Goal: Transaction & Acquisition: Purchase product/service

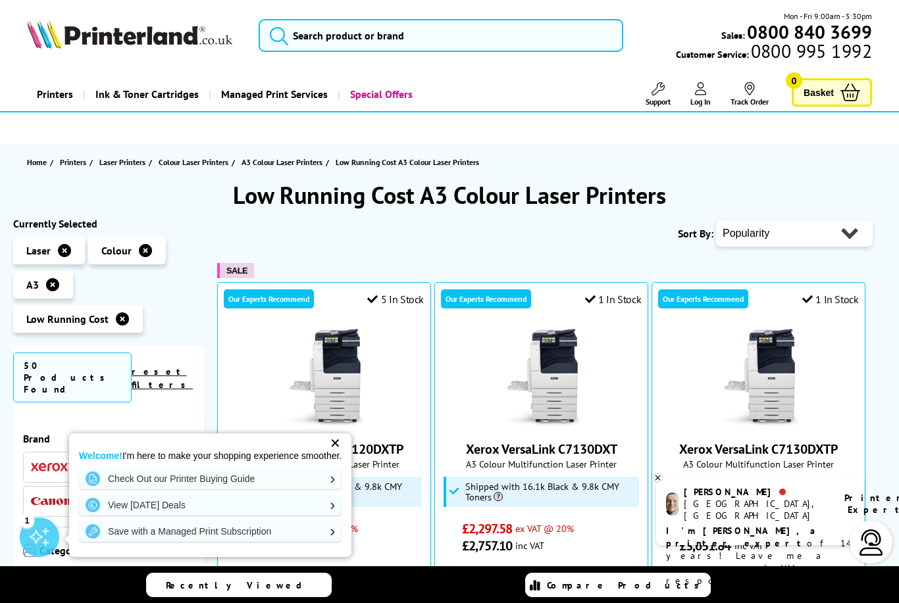
click at [63, 250] on icon at bounding box center [64, 250] width 13 height 13
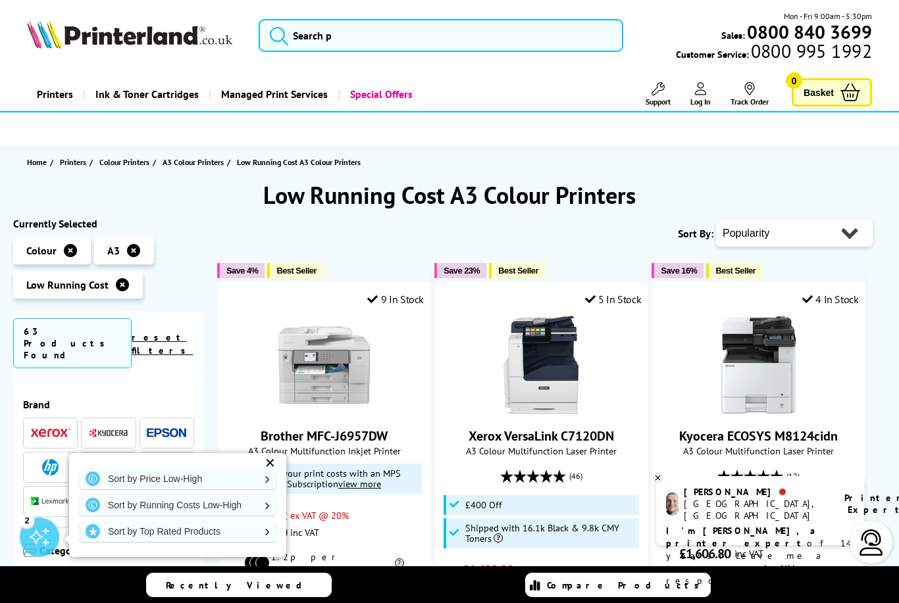
click at [166, 463] on img at bounding box center [166, 467] width 39 height 9
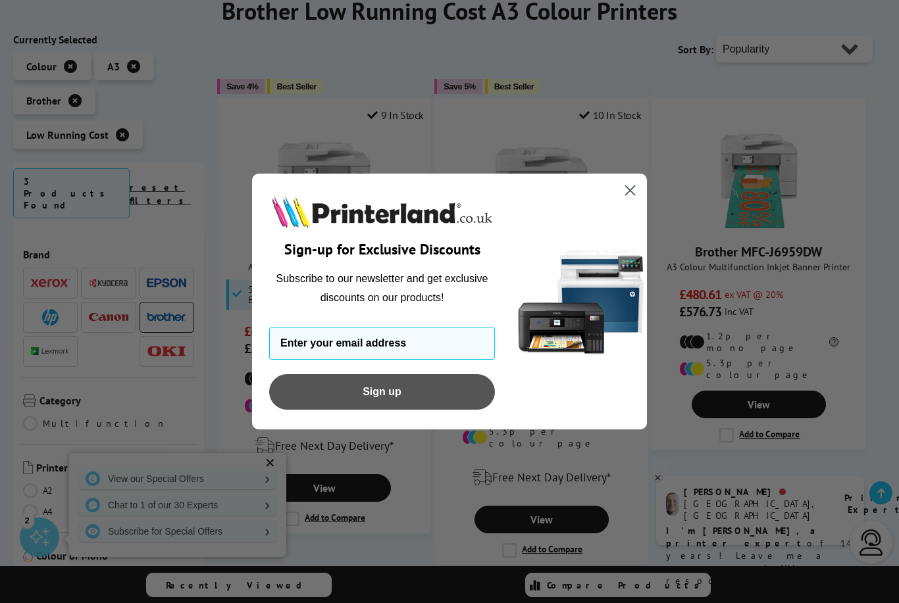
scroll to position [183, 0]
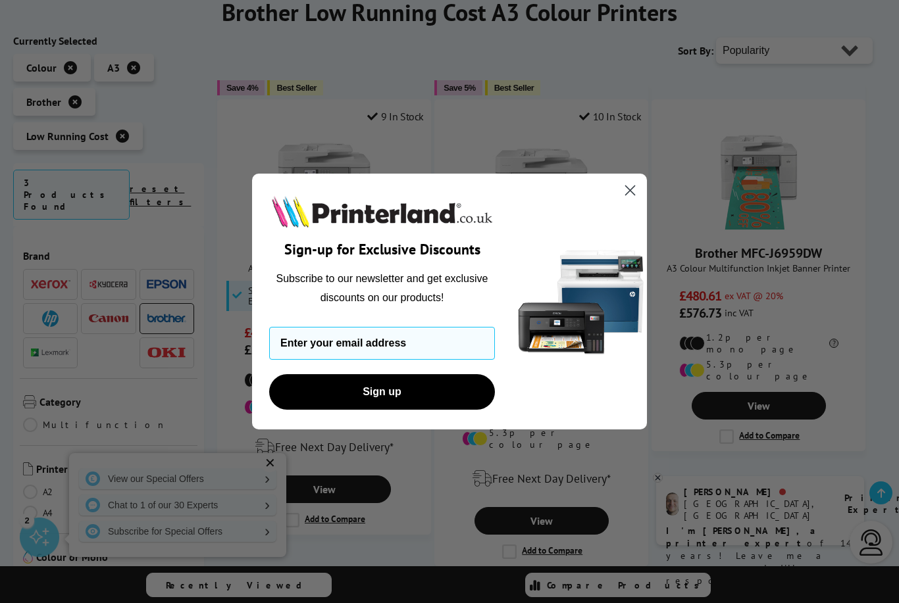
click at [634, 201] on circle "Close dialog" at bounding box center [630, 191] width 22 height 22
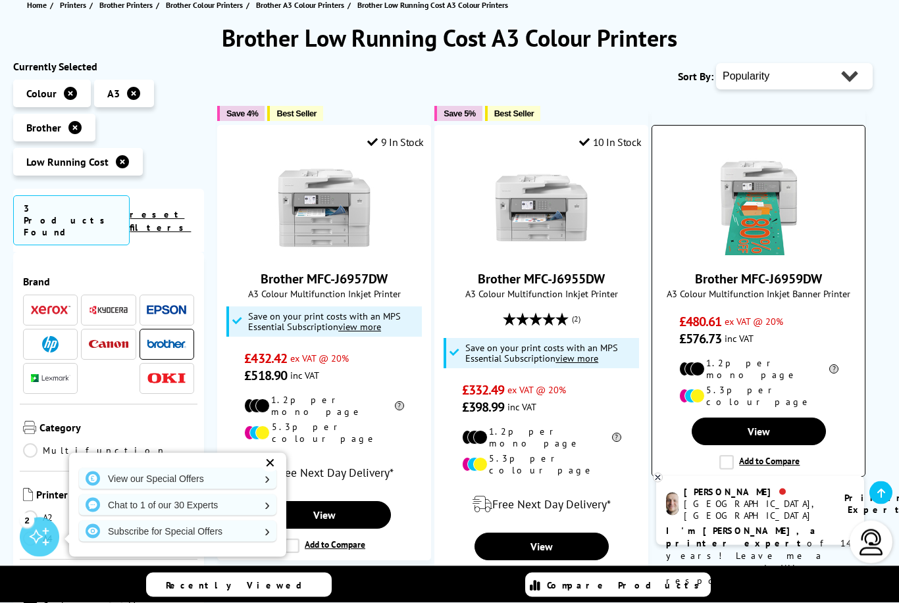
scroll to position [151, 0]
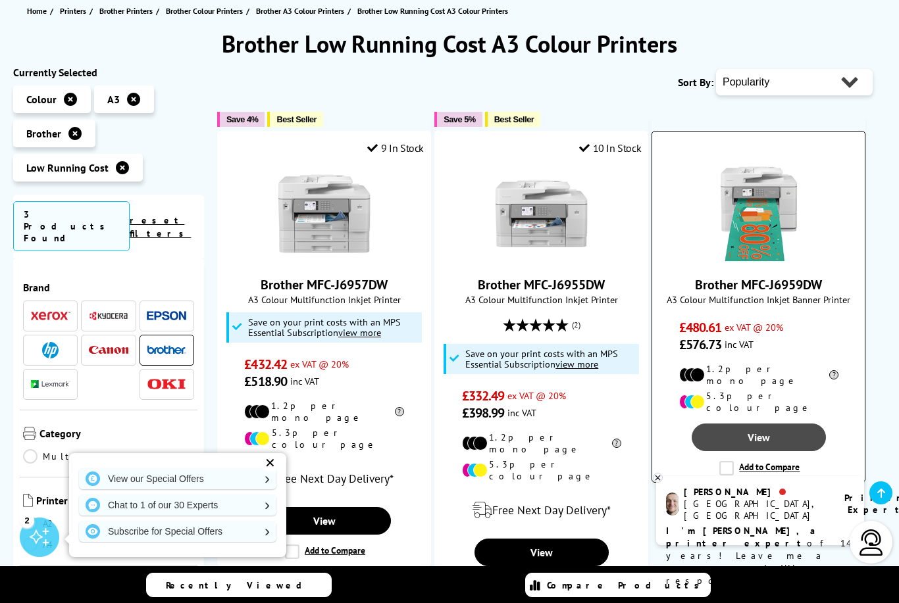
click at [741, 424] on link "View" at bounding box center [759, 438] width 134 height 28
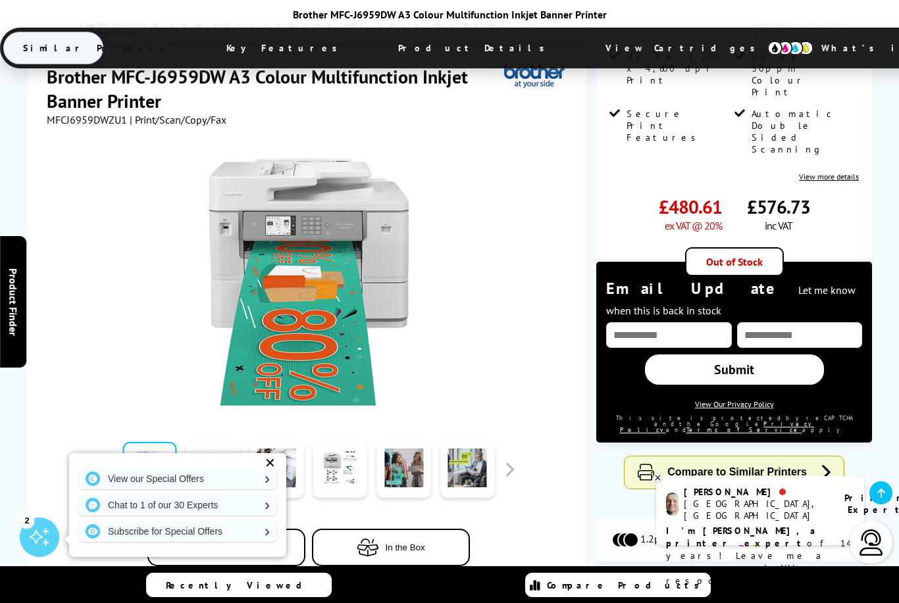
scroll to position [213, 0]
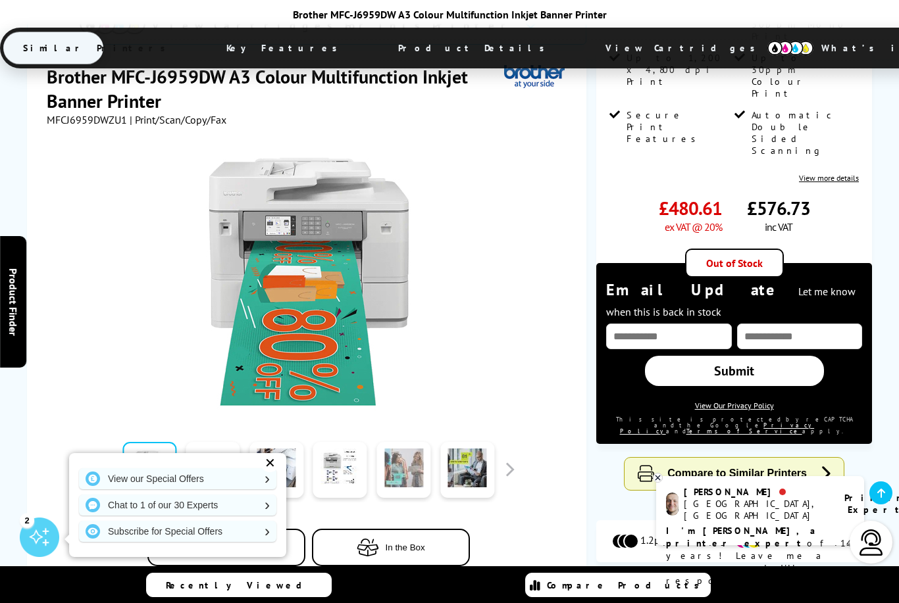
click at [397, 442] on link at bounding box center [404, 470] width 54 height 56
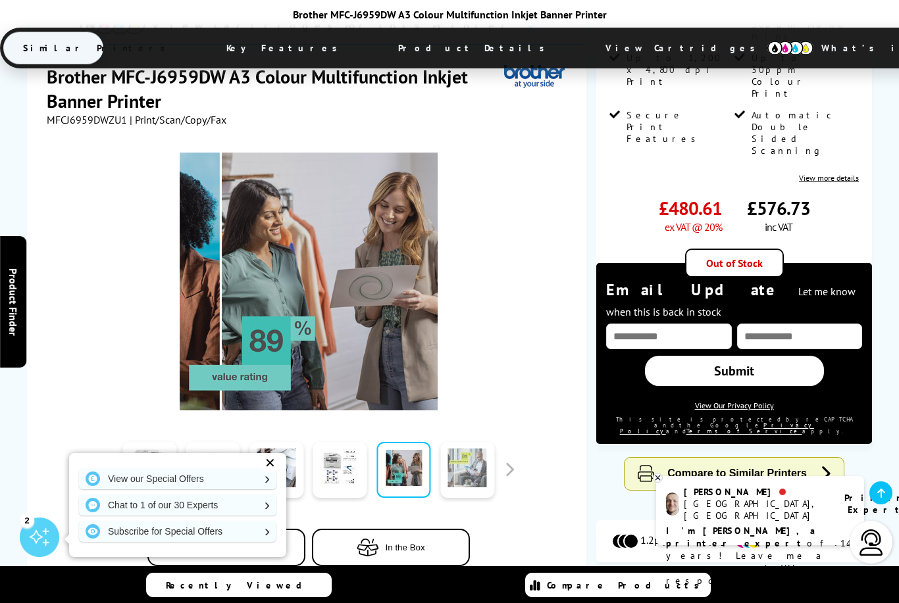
click at [464, 442] on link at bounding box center [467, 470] width 54 height 56
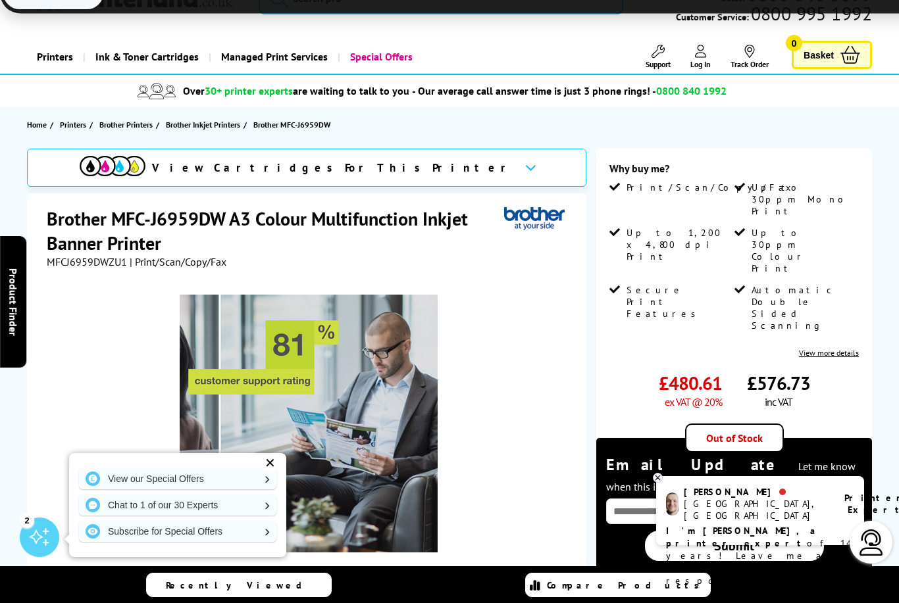
scroll to position [0, 0]
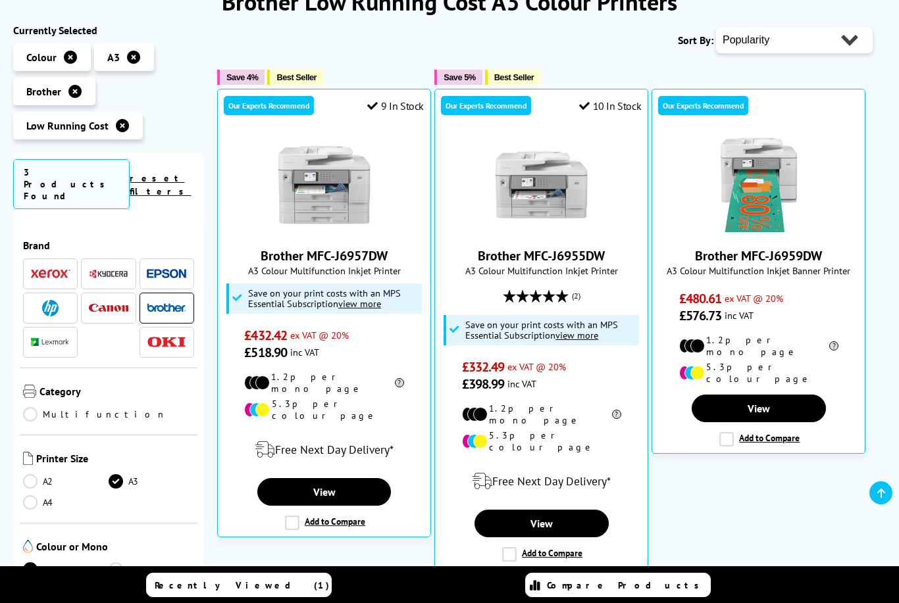
scroll to position [193, 0]
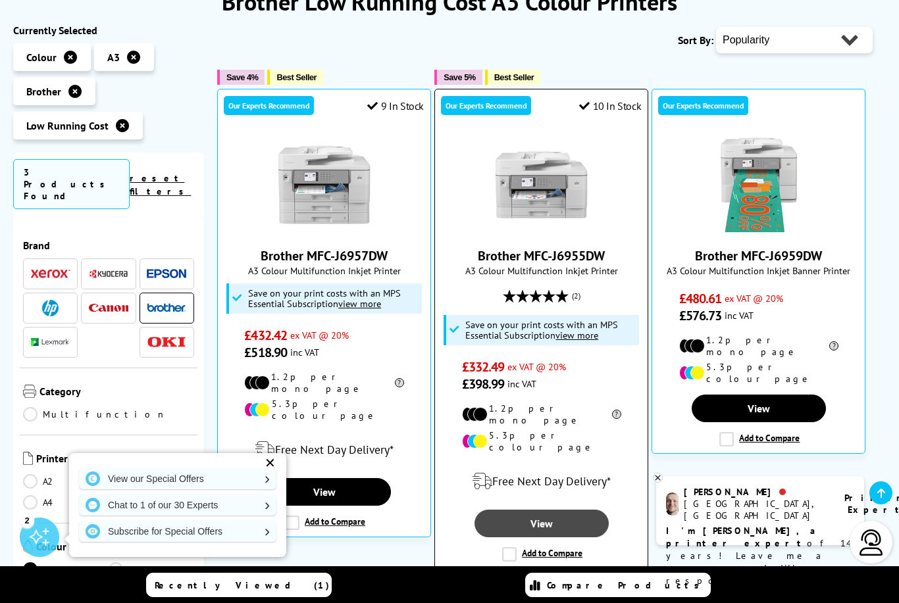
click at [530, 510] on link "View" at bounding box center [541, 524] width 134 height 28
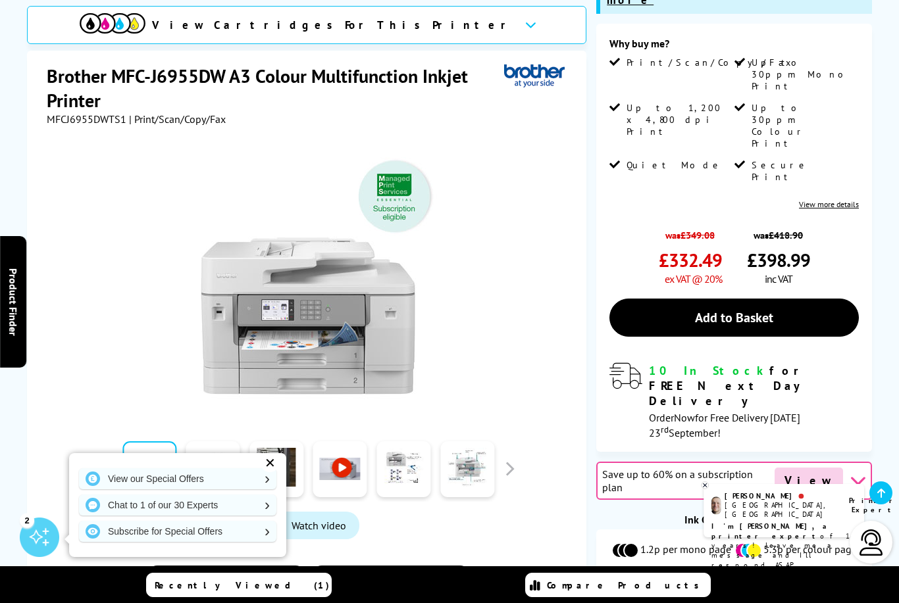
scroll to position [302, 0]
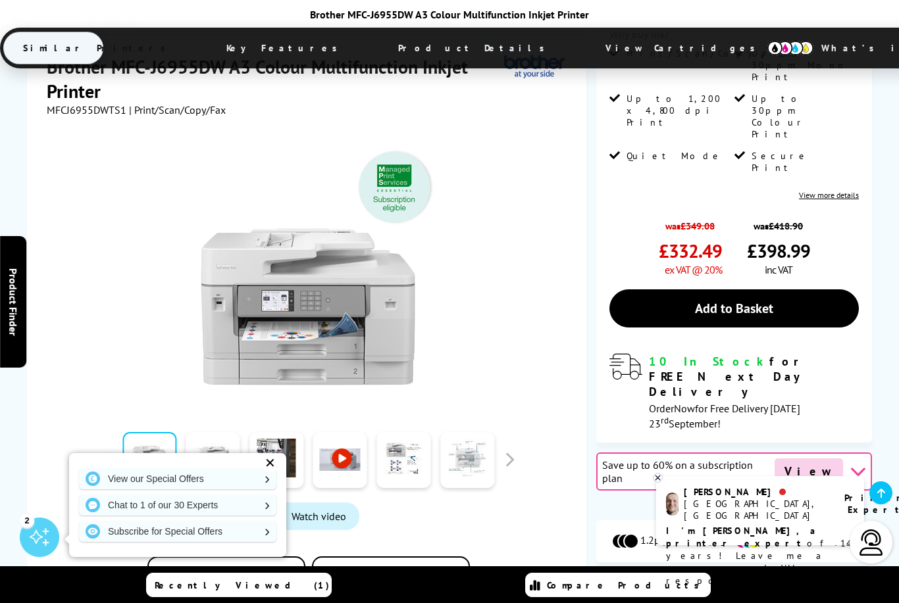
click at [470, 432] on link at bounding box center [467, 460] width 54 height 56
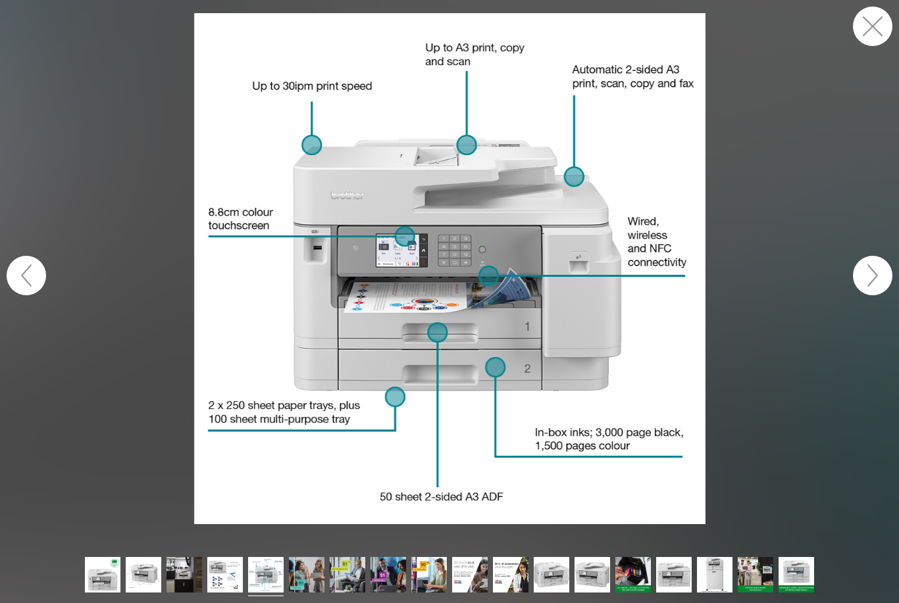
scroll to position [302, 0]
